Goal: Task Accomplishment & Management: Use online tool/utility

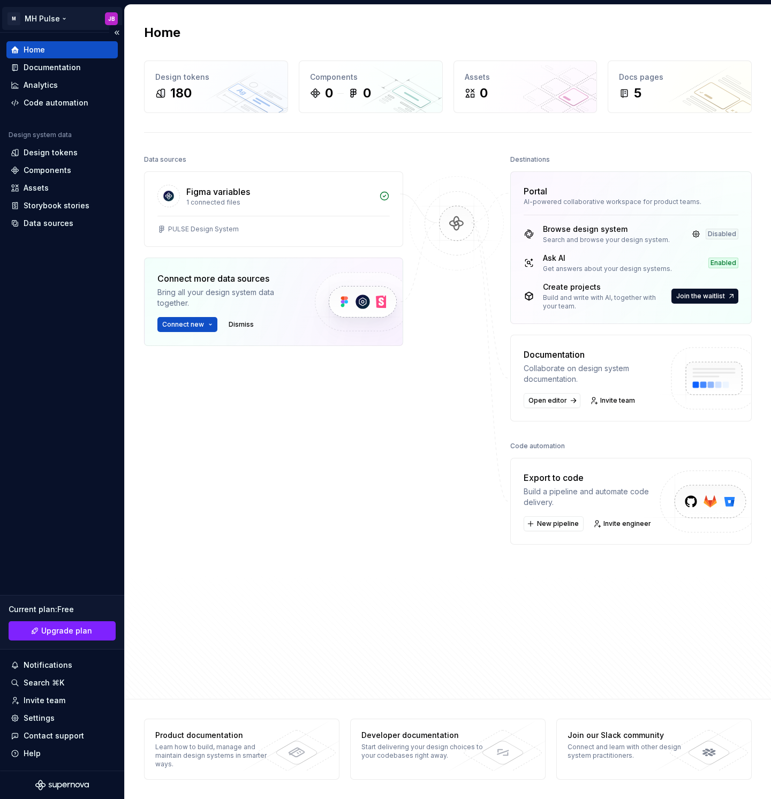
click at [13, 17] on html "M MH Pulse JB Home Documentation Analytics Code automation Design system data D…" at bounding box center [385, 399] width 771 height 799
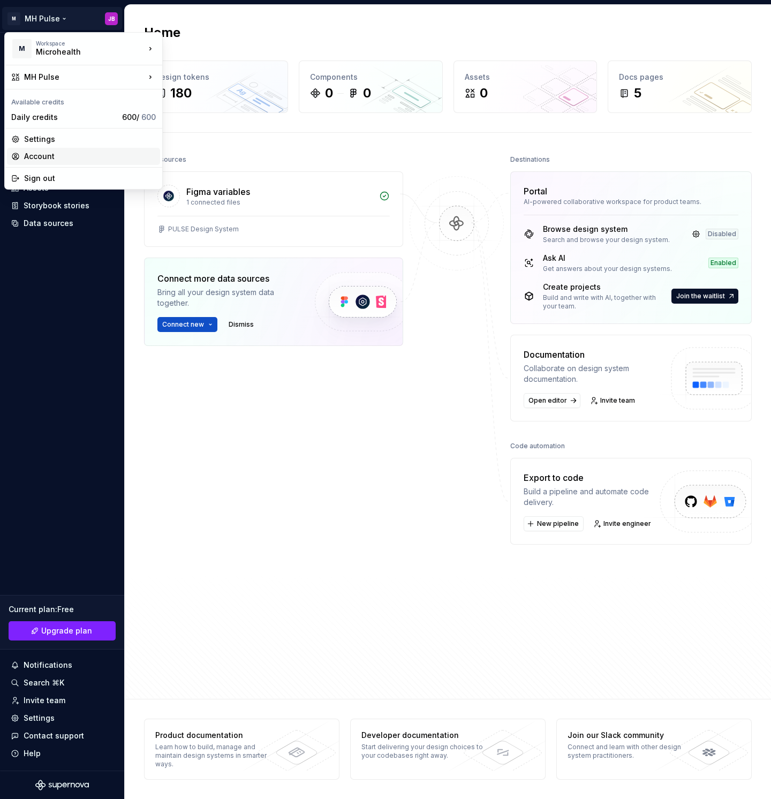
click at [63, 153] on div "Account" at bounding box center [90, 156] width 132 height 11
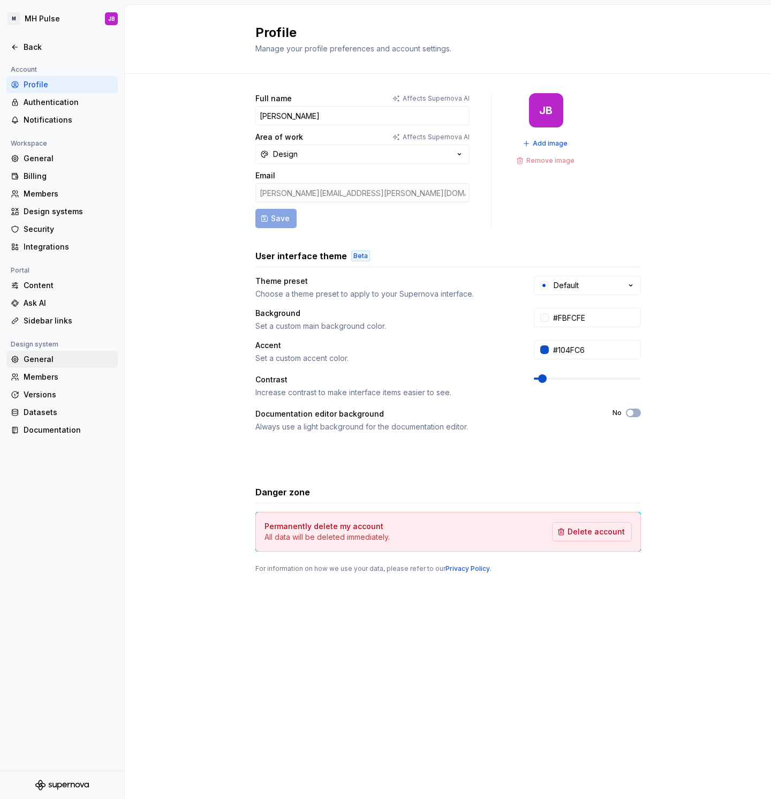
click at [66, 356] on div "General" at bounding box center [69, 359] width 90 height 11
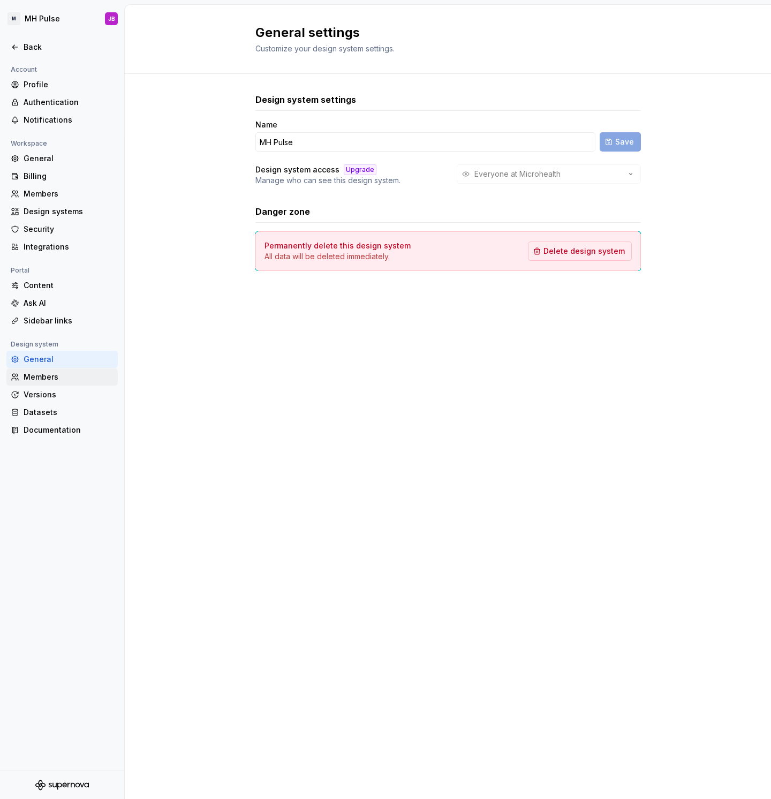
click at [65, 373] on div "Members" at bounding box center [69, 377] width 90 height 11
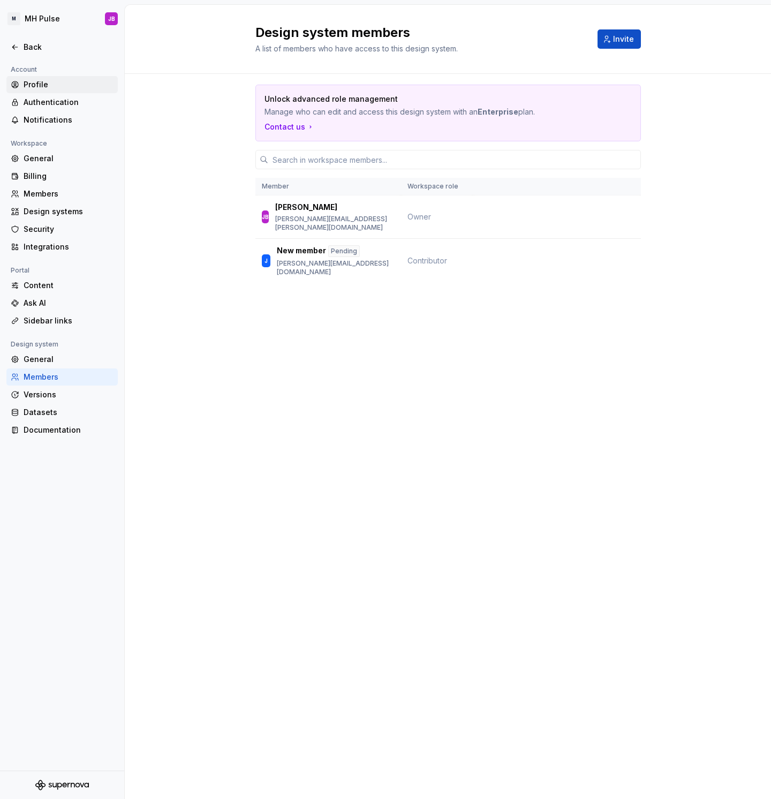
click at [52, 84] on div "Profile" at bounding box center [69, 84] width 90 height 11
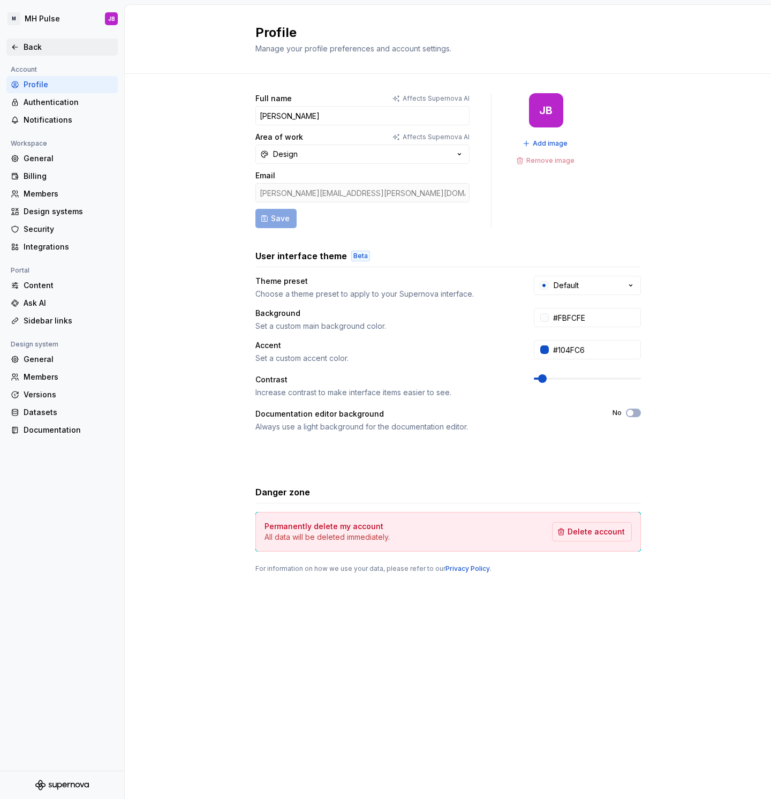
click at [42, 39] on div "Back" at bounding box center [61, 47] width 111 height 17
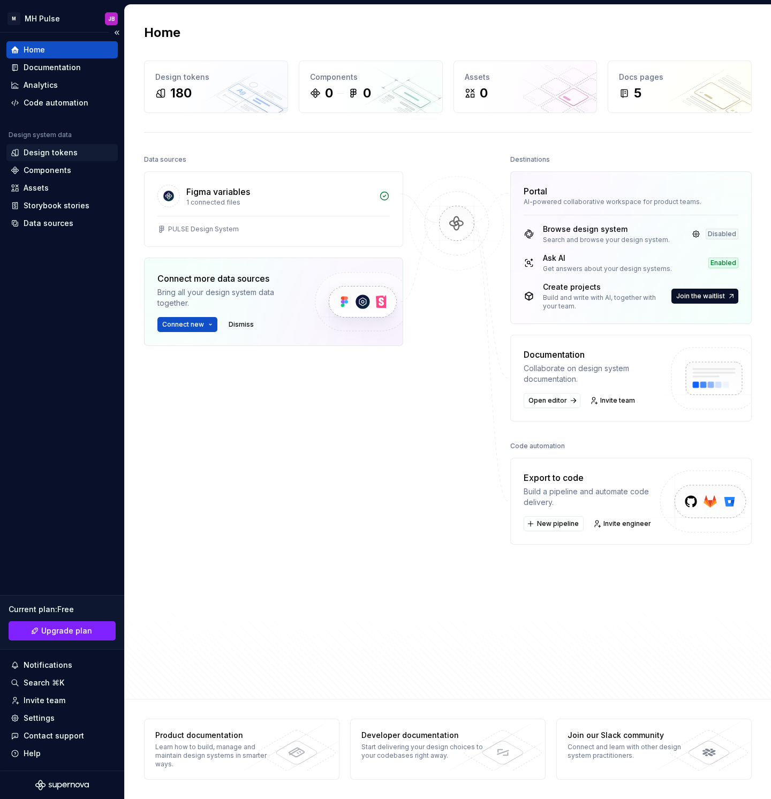
click at [70, 156] on div "Design tokens" at bounding box center [51, 152] width 54 height 11
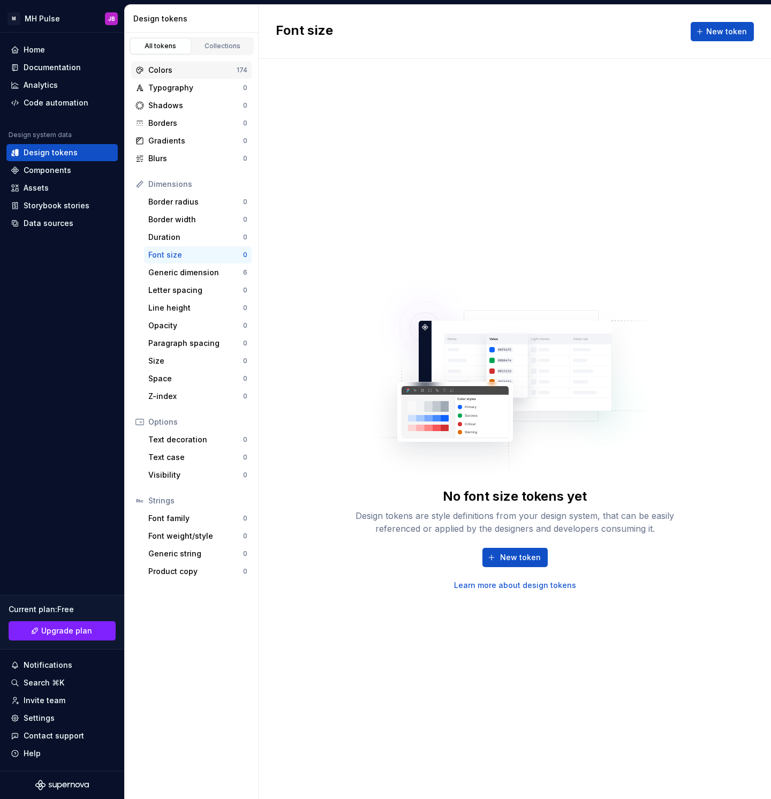
click at [170, 69] on div "Colors" at bounding box center [192, 70] width 88 height 11
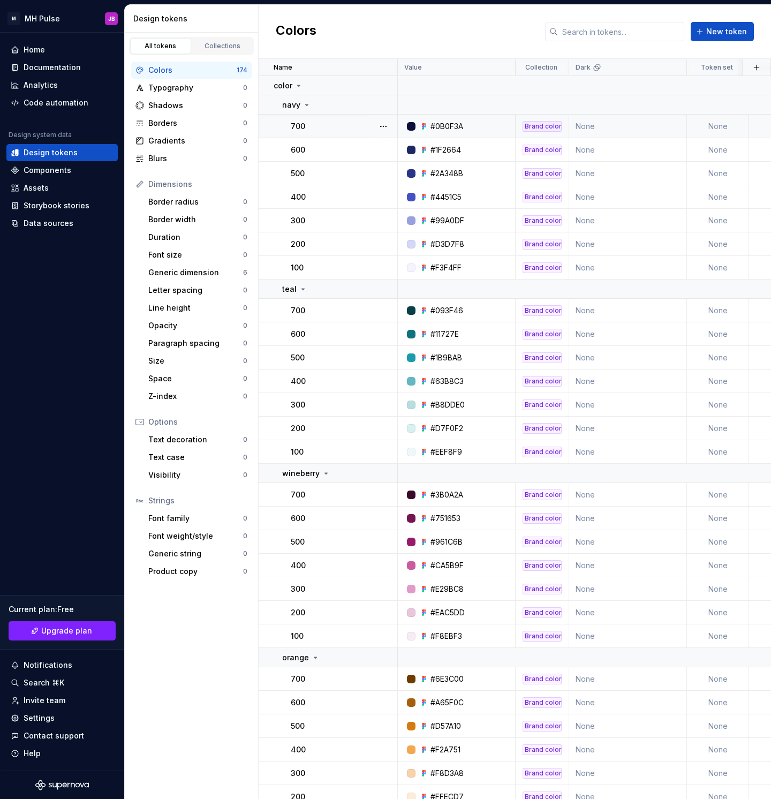
click at [338, 127] on div "700" at bounding box center [344, 126] width 106 height 11
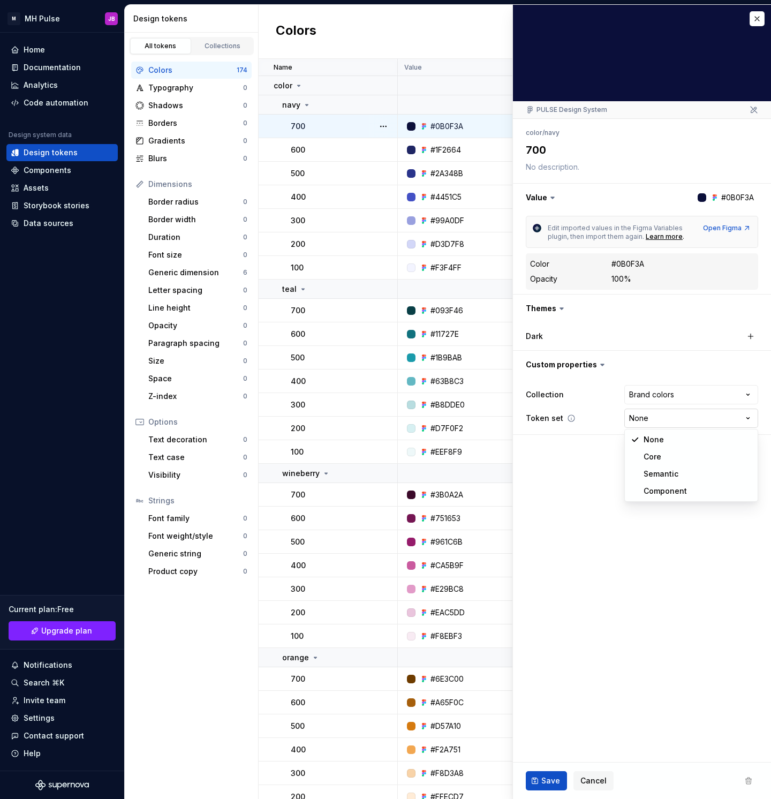
click at [701, 417] on html "M MH Pulse JB Home Documentation Analytics Code automation Design system data D…" at bounding box center [385, 399] width 771 height 799
click at [547, 470] on html "M MH Pulse JB Home Documentation Analytics Code automation Design system data D…" at bounding box center [385, 399] width 771 height 799
click at [759, 18] on button "button" at bounding box center [757, 18] width 15 height 15
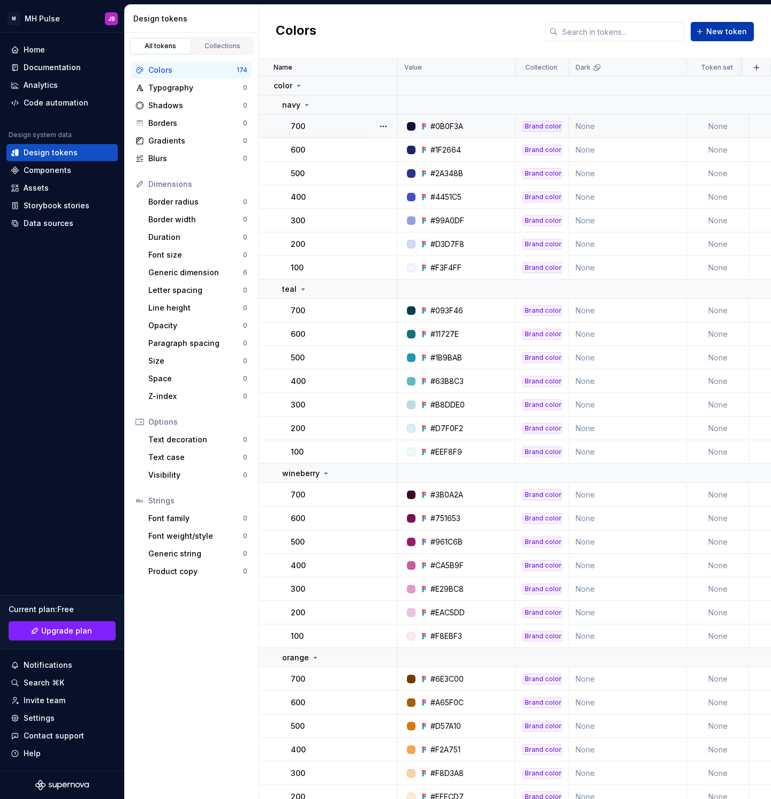
click at [741, 28] on span "New token" at bounding box center [726, 31] width 41 height 11
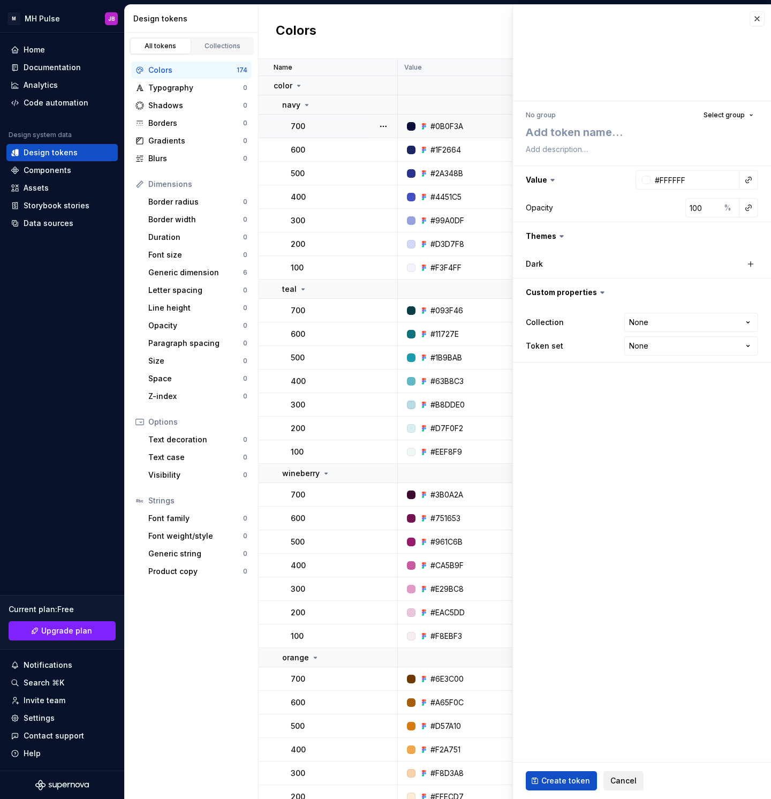
click at [616, 780] on span "Cancel" at bounding box center [623, 780] width 26 height 11
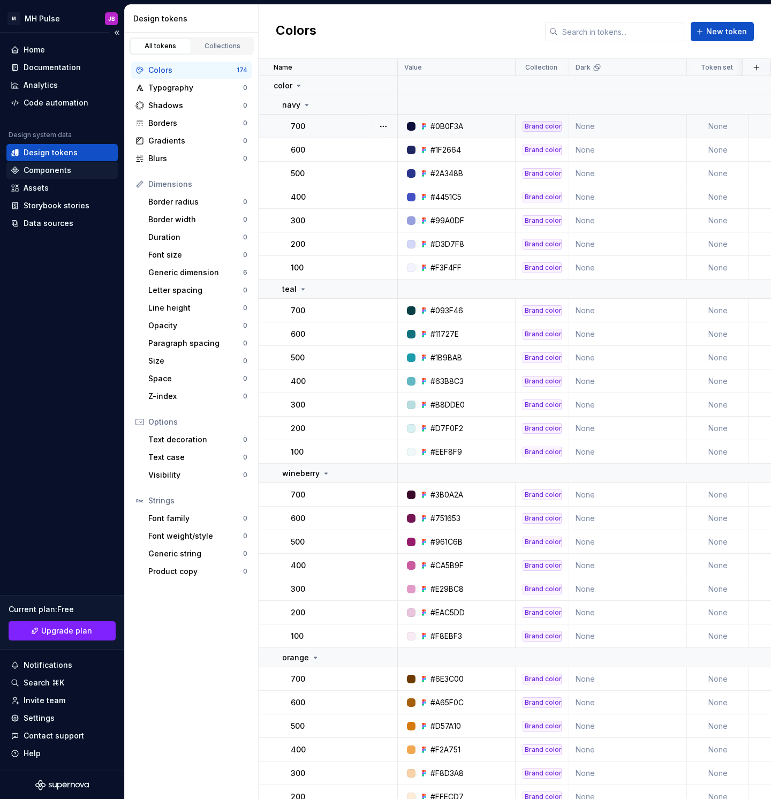
click at [48, 168] on div "Components" at bounding box center [48, 170] width 48 height 11
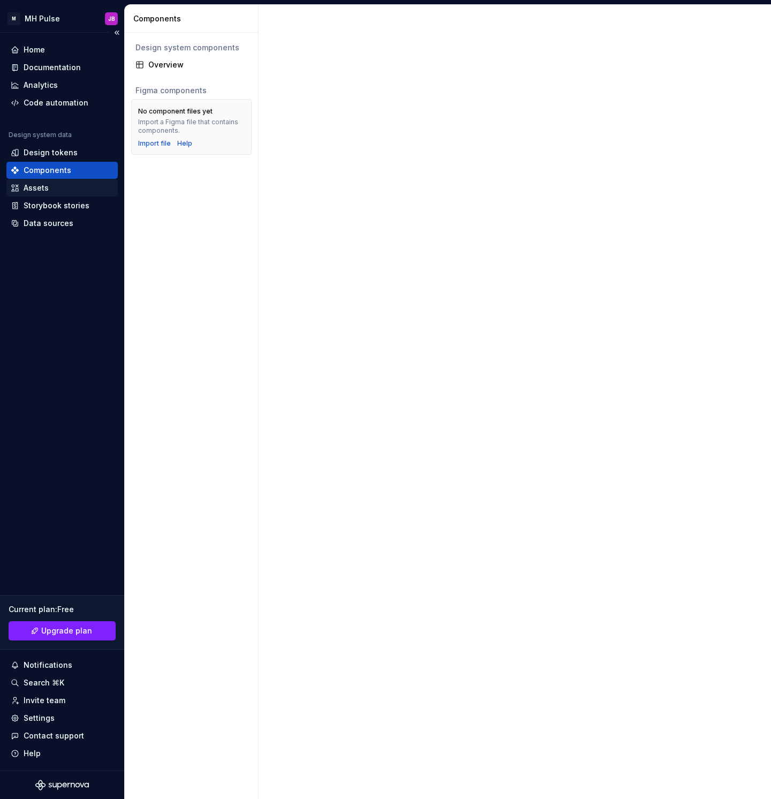
click at [45, 185] on div "Assets" at bounding box center [36, 188] width 25 height 11
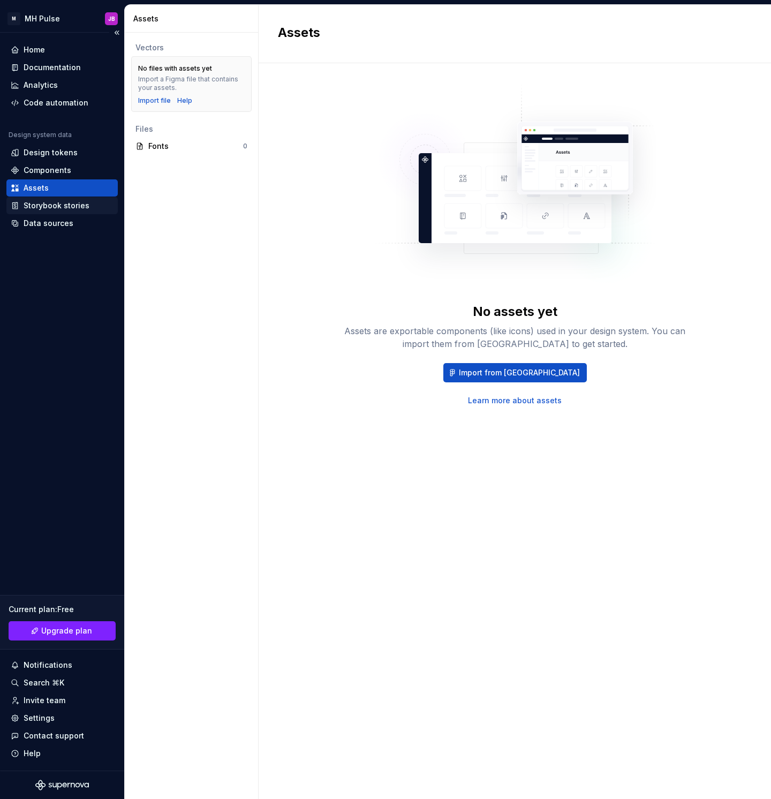
click at [50, 203] on div "Storybook stories" at bounding box center [57, 205] width 66 height 11
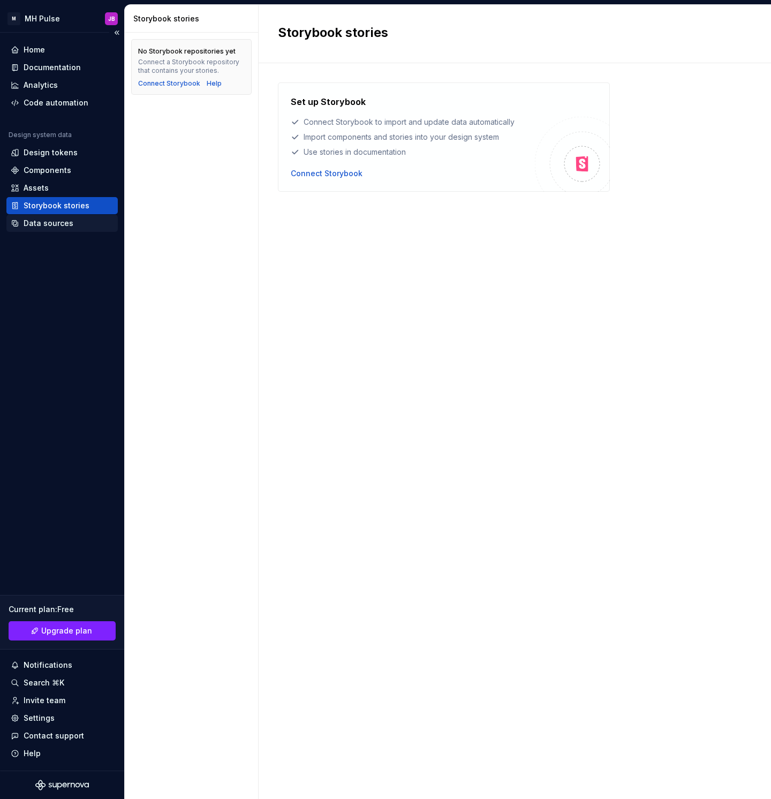
click at [54, 221] on div "Data sources" at bounding box center [49, 223] width 50 height 11
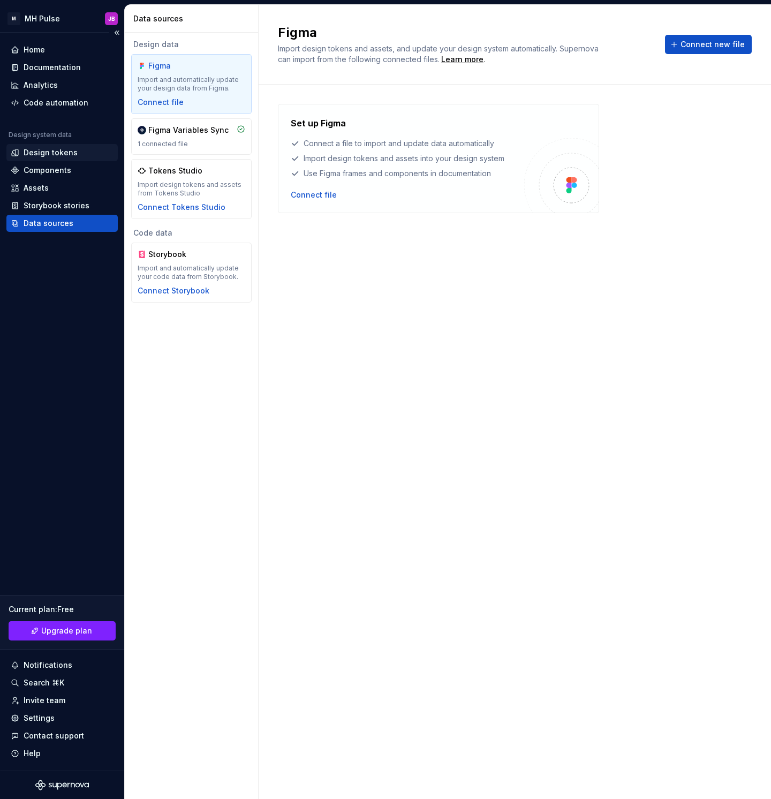
click at [63, 154] on div "Design tokens" at bounding box center [51, 152] width 54 height 11
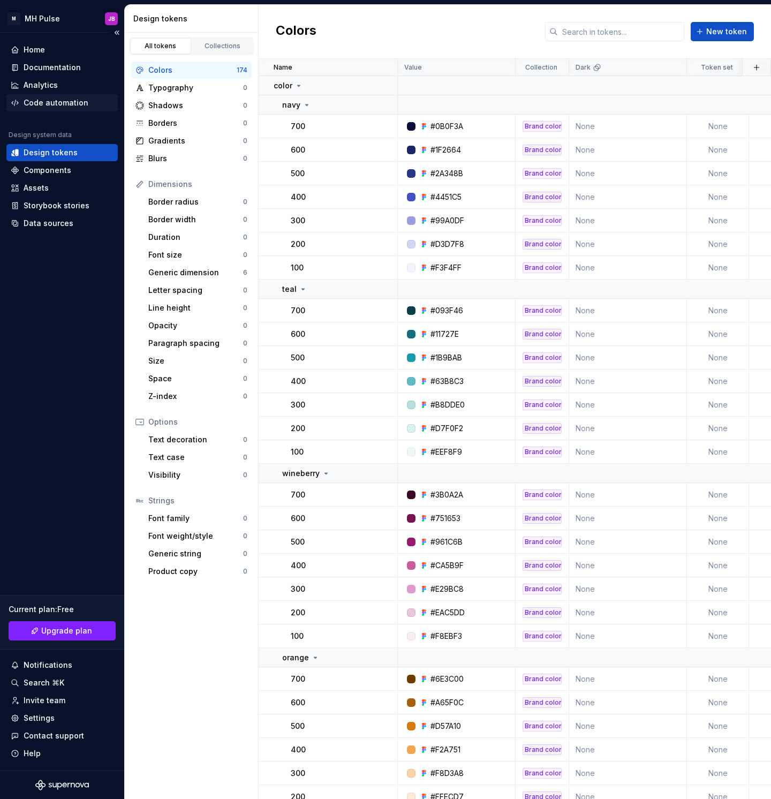
click at [64, 100] on div "Code automation" at bounding box center [56, 102] width 65 height 11
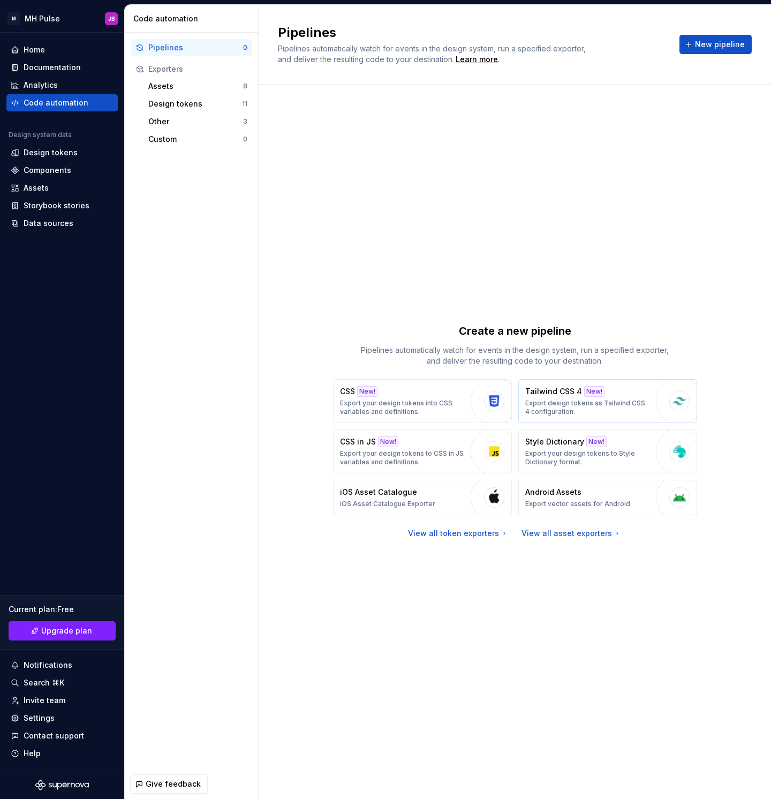
click at [547, 389] on p "Tailwind CSS 4" at bounding box center [553, 391] width 57 height 11
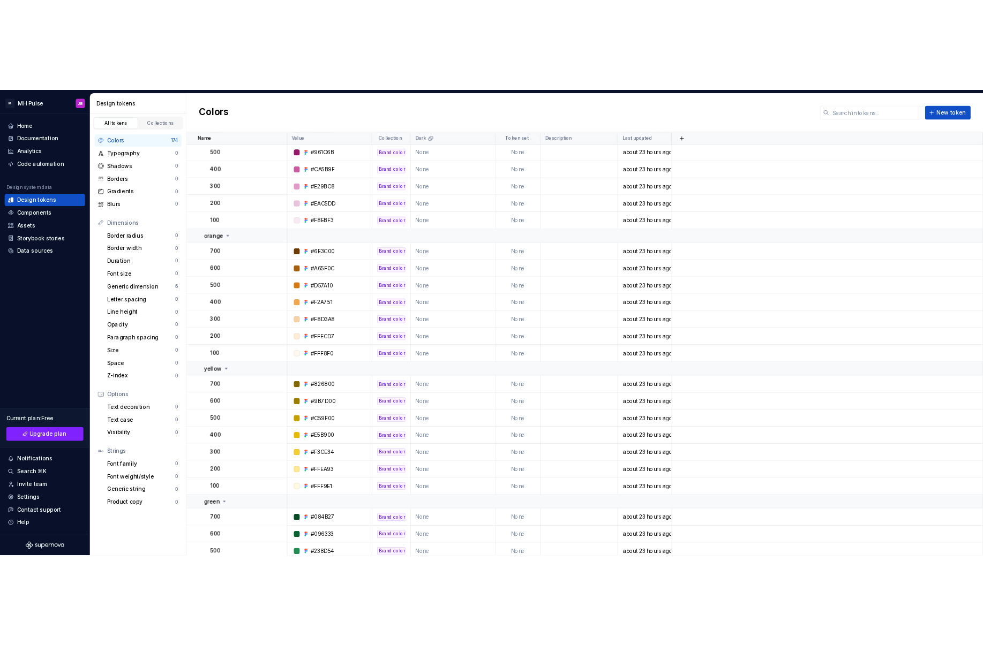
scroll to position [448, 0]
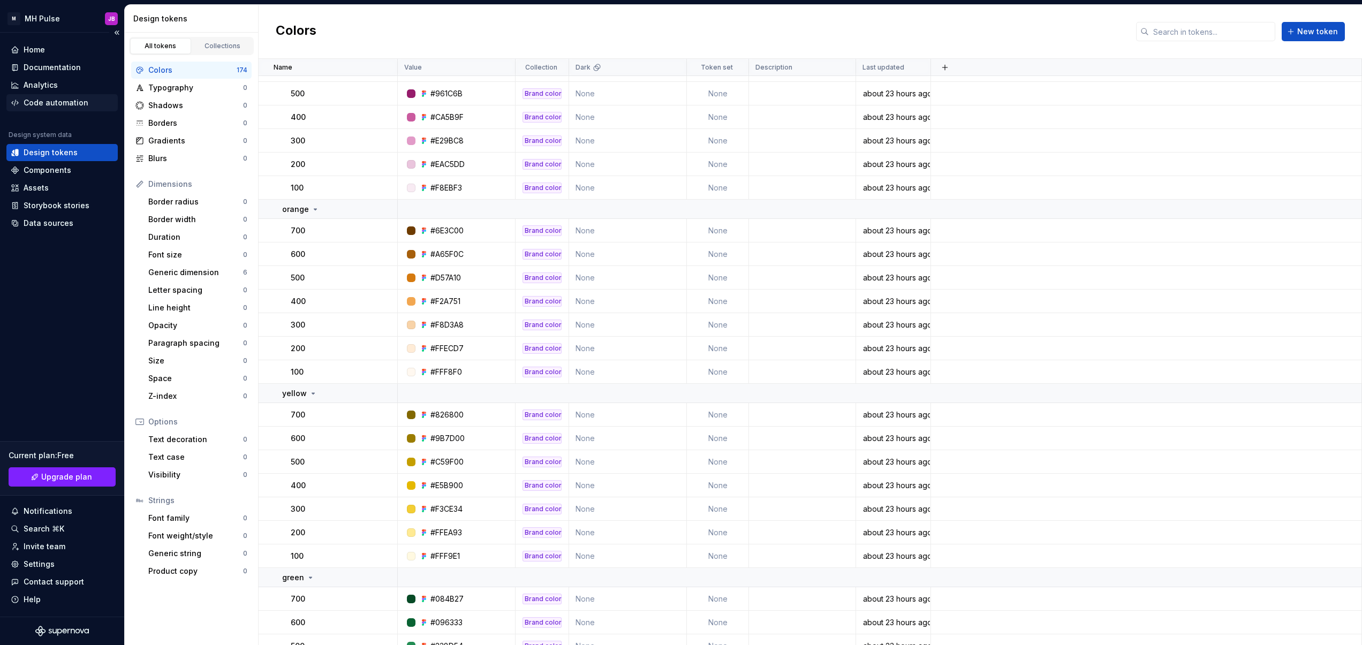
click at [47, 104] on div "Code automation" at bounding box center [56, 102] width 65 height 11
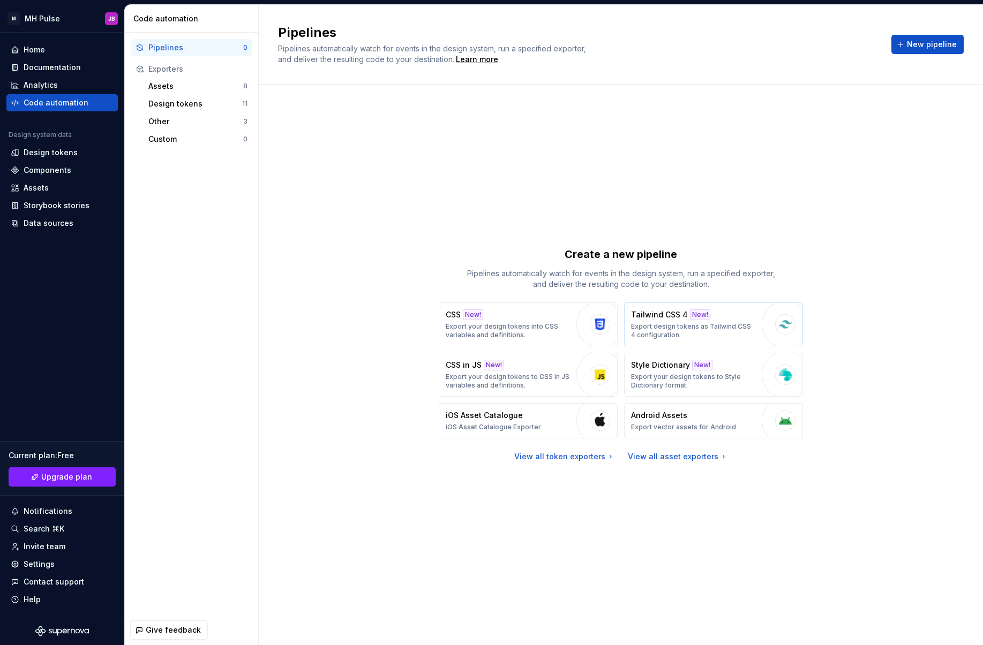
click at [674, 330] on p "Export design tokens as Tailwind CSS 4 configuration." at bounding box center [693, 330] width 125 height 17
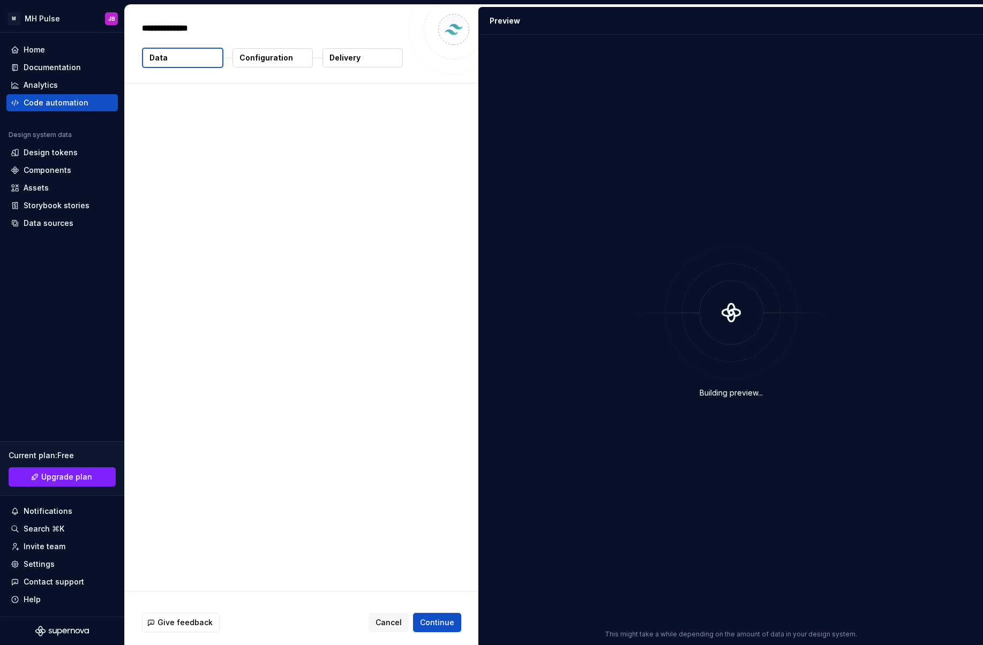
type textarea "*"
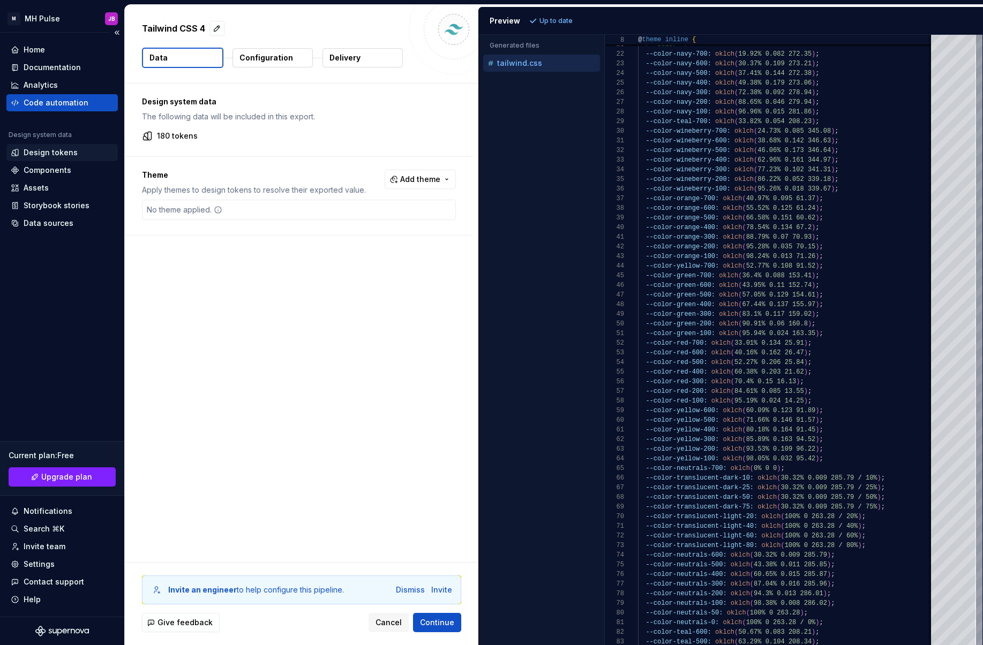
click at [66, 154] on div "Design tokens" at bounding box center [51, 152] width 54 height 11
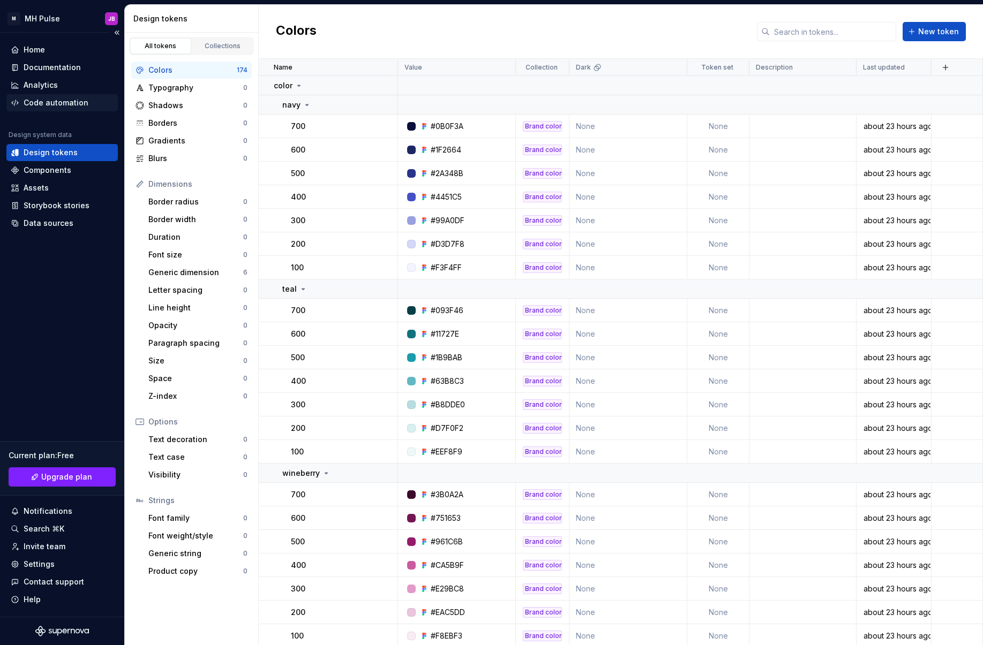
click at [82, 105] on div "Code automation" at bounding box center [56, 102] width 65 height 11
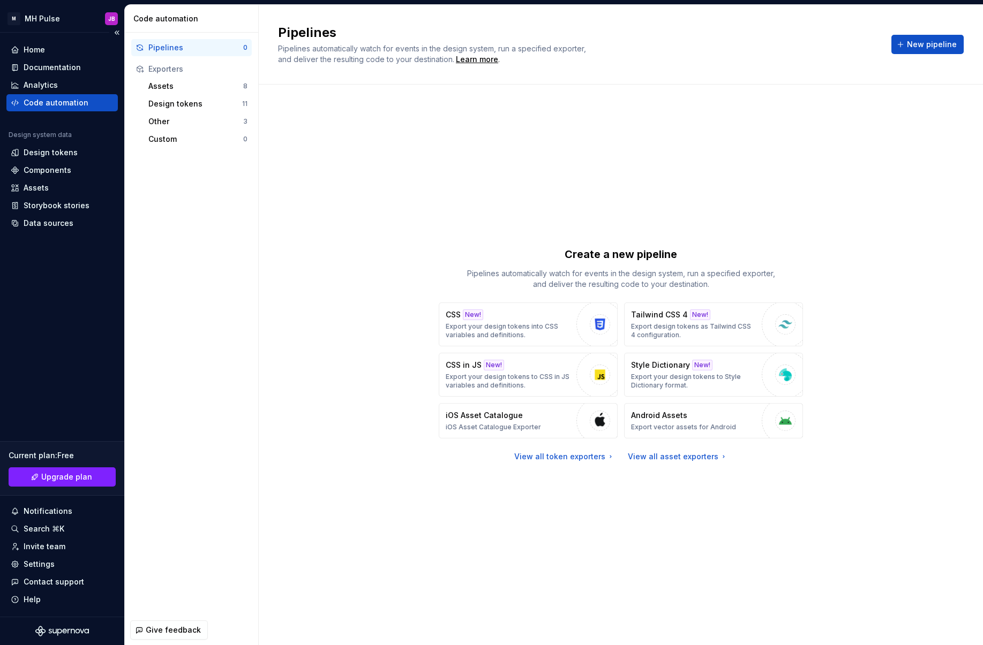
click at [87, 99] on div "Code automation" at bounding box center [62, 102] width 103 height 11
click at [191, 226] on div "Pipelines 0 Exporters Assets 8 Design tokens 11 Other 3 Custom 0" at bounding box center [191, 324] width 133 height 583
